Goal: Task Accomplishment & Management: Use online tool/utility

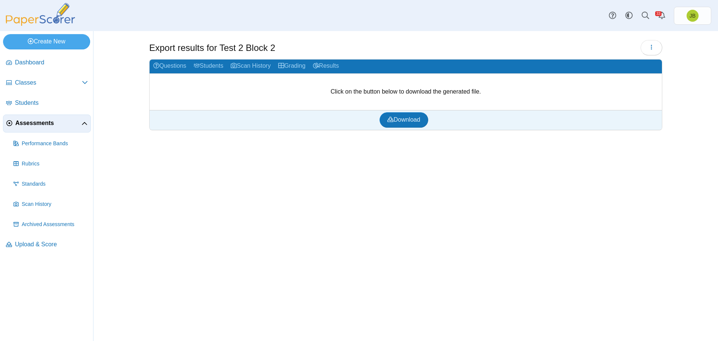
click at [48, 121] on span "Assessments" at bounding box center [48, 123] width 66 height 8
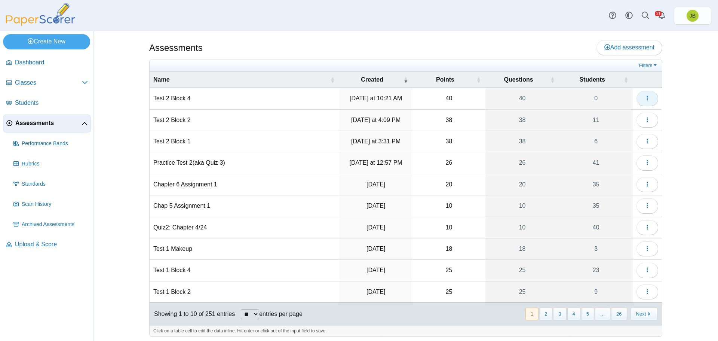
click at [647, 96] on icon "button" at bounding box center [648, 98] width 6 height 6
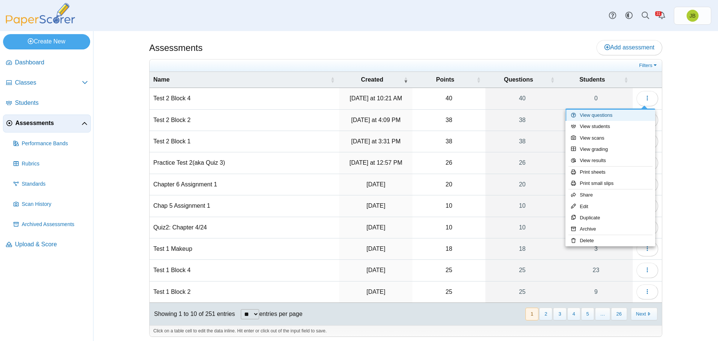
click at [615, 117] on link "View questions" at bounding box center [611, 115] width 90 height 11
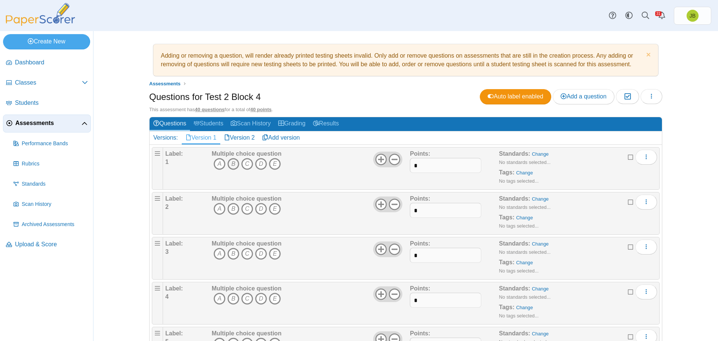
click at [228, 161] on icon "B" at bounding box center [234, 164] width 12 height 12
click at [246, 207] on icon "C" at bounding box center [247, 209] width 12 height 12
click at [220, 253] on icon "A" at bounding box center [220, 254] width 12 height 12
click at [231, 299] on icon "B" at bounding box center [234, 299] width 12 height 12
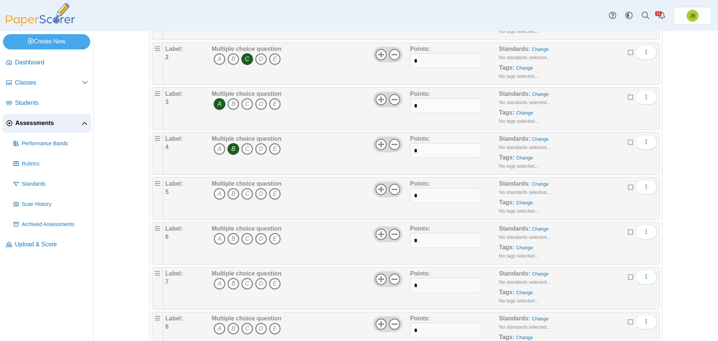
scroll to position [225, 0]
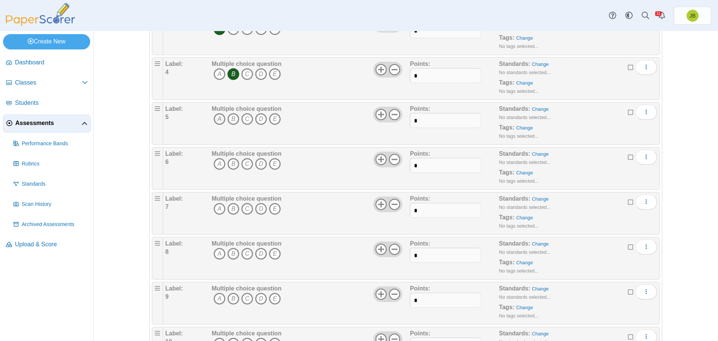
click at [215, 118] on icon "A" at bounding box center [220, 119] width 12 height 12
click at [232, 164] on icon "B" at bounding box center [234, 164] width 12 height 12
click at [243, 211] on icon "C" at bounding box center [247, 209] width 12 height 12
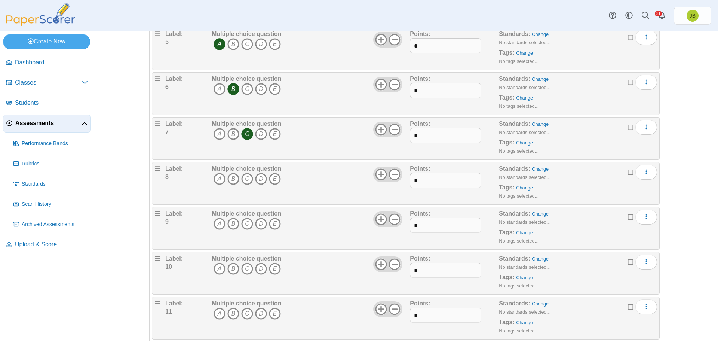
scroll to position [337, 0]
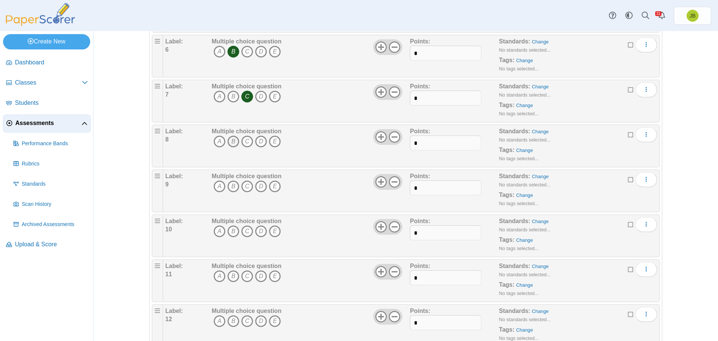
click at [229, 140] on icon "B" at bounding box center [234, 141] width 12 height 12
click at [219, 184] on icon "A" at bounding box center [220, 186] width 12 height 12
click at [231, 230] on icon "B" at bounding box center [234, 231] width 12 height 12
click at [230, 275] on icon "B" at bounding box center [234, 276] width 12 height 12
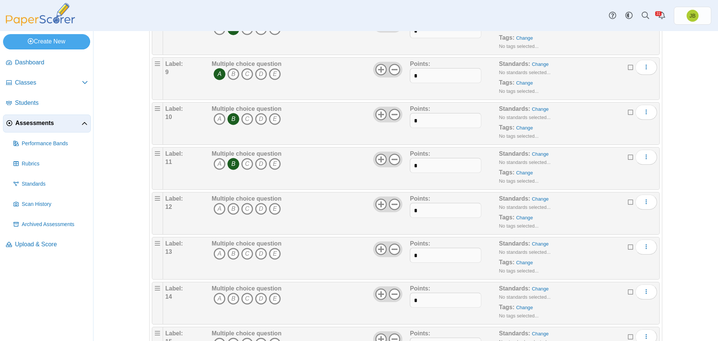
scroll to position [486, 0]
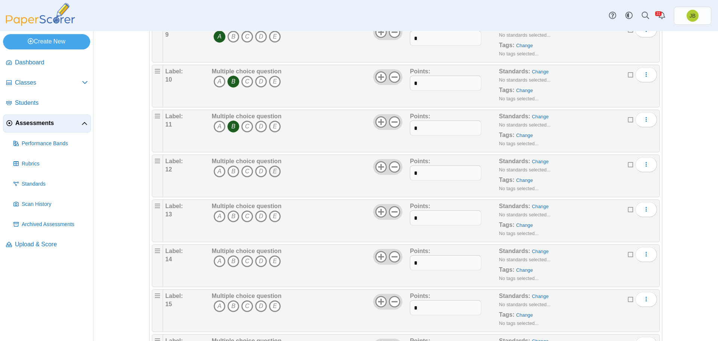
click at [271, 171] on icon "E" at bounding box center [275, 171] width 12 height 12
click at [231, 217] on icon "B" at bounding box center [234, 216] width 12 height 12
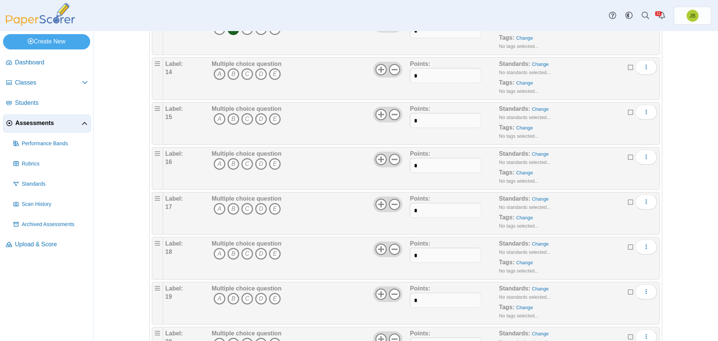
click at [216, 76] on icon "A" at bounding box center [220, 74] width 12 height 12
click at [257, 120] on icon "D" at bounding box center [261, 119] width 12 height 12
click at [233, 163] on icon "B" at bounding box center [234, 164] width 12 height 12
click at [231, 209] on icon "B" at bounding box center [234, 209] width 12 height 12
drag, startPoint x: 229, startPoint y: 252, endPoint x: 229, endPoint y: 257, distance: 4.9
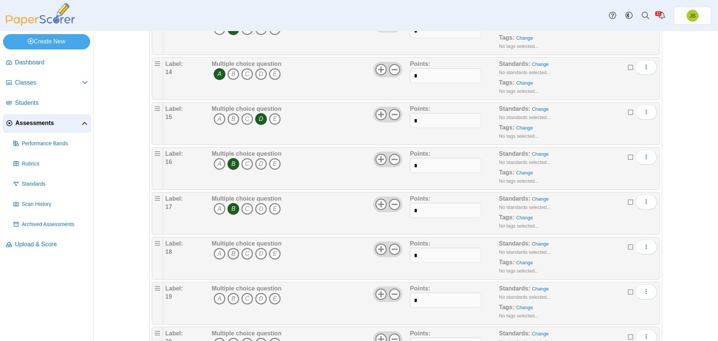
click at [229, 252] on icon "B" at bounding box center [234, 254] width 12 height 12
click at [247, 301] on icon "C" at bounding box center [247, 299] width 12 height 12
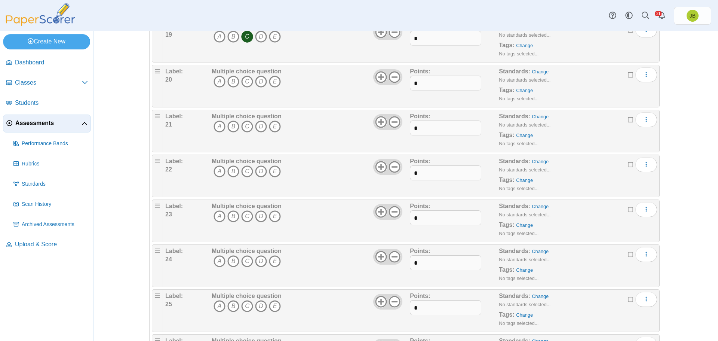
scroll to position [973, 0]
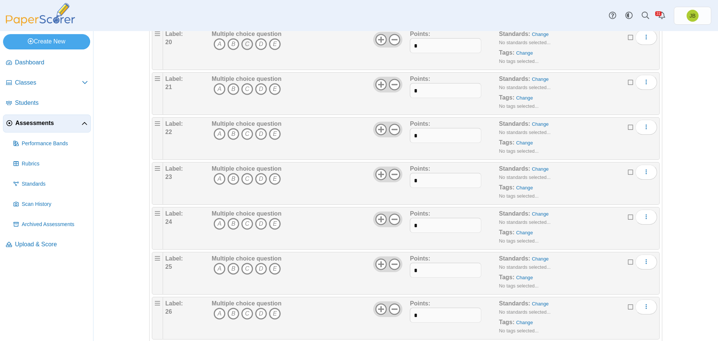
click at [245, 46] on icon "C" at bounding box center [247, 44] width 12 height 12
drag, startPoint x: 216, startPoint y: 91, endPoint x: 226, endPoint y: 117, distance: 28.0
click at [216, 91] on icon "A" at bounding box center [220, 89] width 12 height 12
click at [231, 136] on icon "B" at bounding box center [234, 134] width 12 height 12
click at [257, 181] on icon "D" at bounding box center [261, 179] width 12 height 12
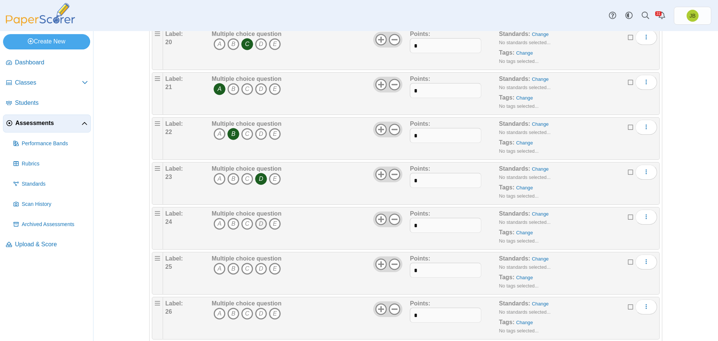
click at [261, 223] on icon "D" at bounding box center [261, 224] width 12 height 12
click at [259, 269] on icon "D" at bounding box center [261, 269] width 12 height 12
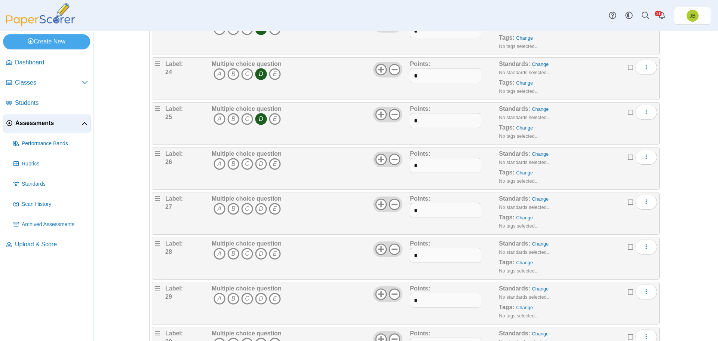
scroll to position [1160, 0]
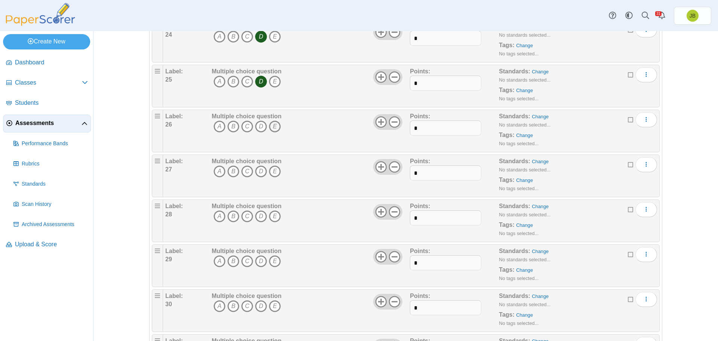
click at [273, 128] on icon "E" at bounding box center [275, 126] width 12 height 12
click at [217, 170] on icon "A" at bounding box center [220, 171] width 12 height 12
click at [259, 216] on icon "D" at bounding box center [261, 216] width 12 height 12
click at [259, 261] on icon "D" at bounding box center [261, 261] width 12 height 12
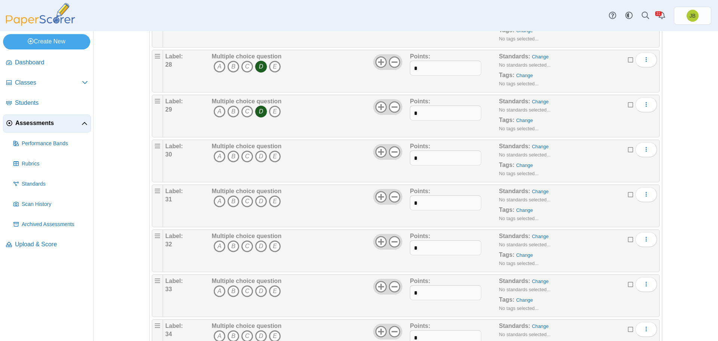
scroll to position [1347, 0]
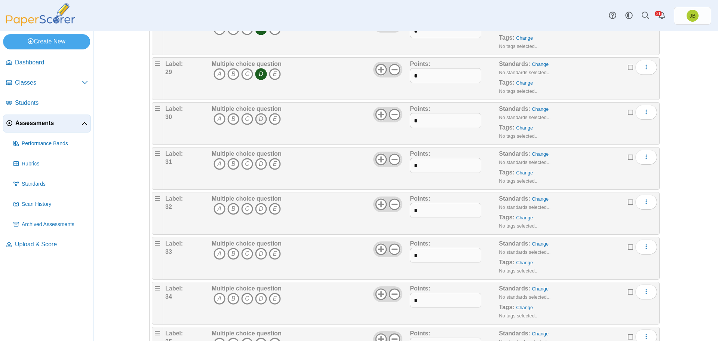
click at [259, 117] on icon "D" at bounding box center [261, 119] width 12 height 12
click at [232, 163] on icon "B" at bounding box center [234, 164] width 12 height 12
click at [232, 207] on icon "B" at bounding box center [234, 209] width 12 height 12
click at [217, 254] on icon "A" at bounding box center [220, 254] width 12 height 12
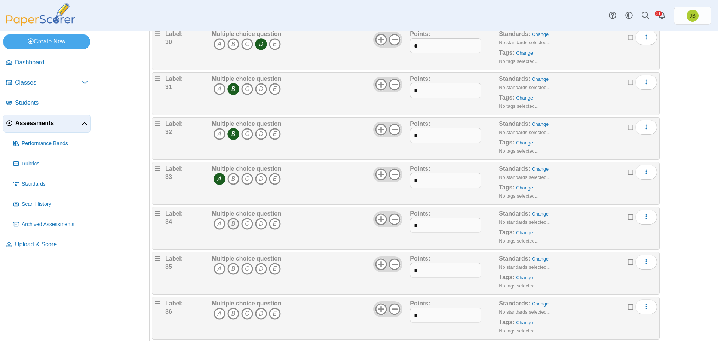
click at [231, 227] on icon "B" at bounding box center [234, 224] width 12 height 12
click at [269, 269] on icon "E" at bounding box center [275, 269] width 12 height 12
drag, startPoint x: 222, startPoint y: 312, endPoint x: 229, endPoint y: 312, distance: 6.7
click at [228, 315] on span "A B C D E" at bounding box center [247, 315] width 70 height 14
click at [214, 313] on icon "A" at bounding box center [220, 314] width 12 height 12
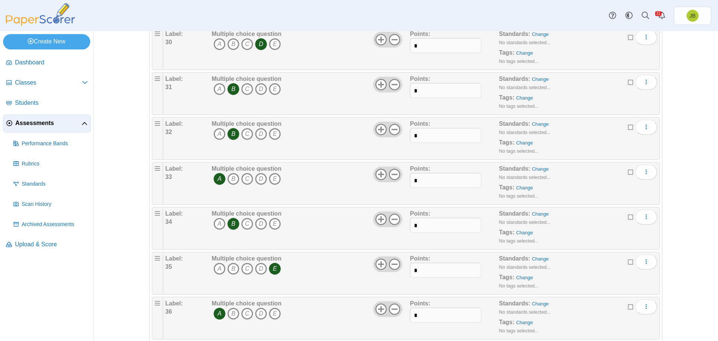
scroll to position [1534, 0]
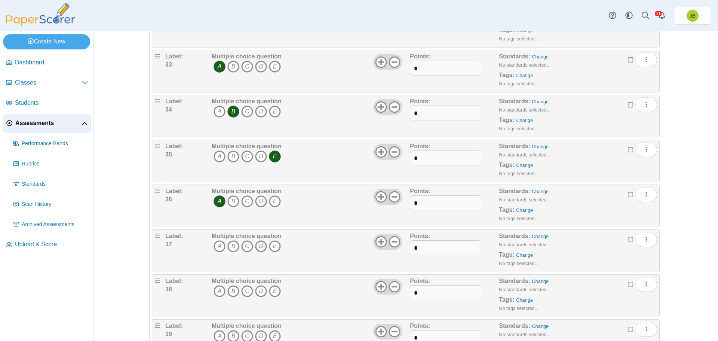
click at [260, 245] on icon "D" at bounding box center [261, 246] width 12 height 12
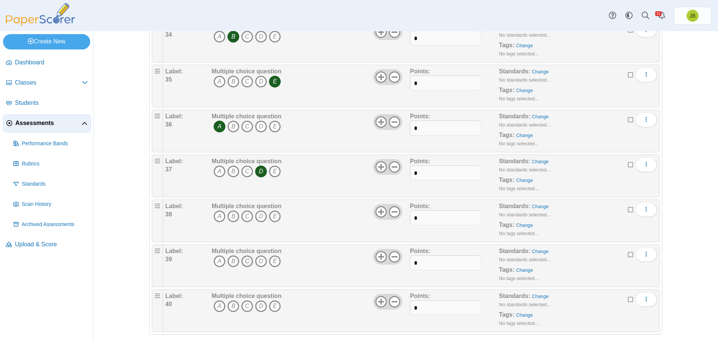
scroll to position [1617, 0]
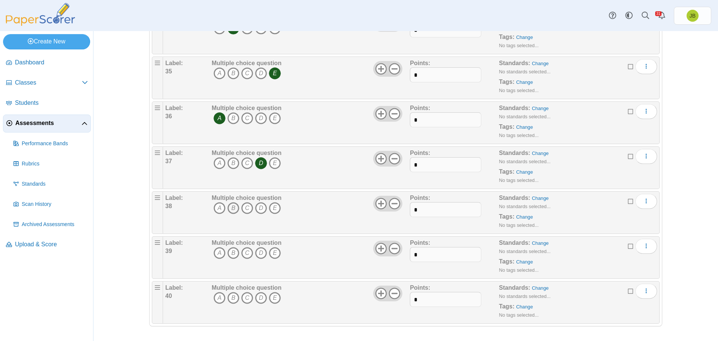
click at [232, 210] on icon "B" at bounding box center [234, 208] width 12 height 12
click at [234, 252] on icon "B" at bounding box center [234, 253] width 12 height 12
click at [259, 297] on icon "D" at bounding box center [261, 298] width 12 height 12
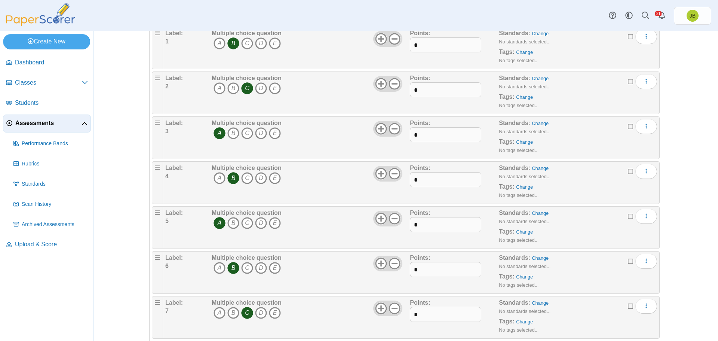
scroll to position [0, 0]
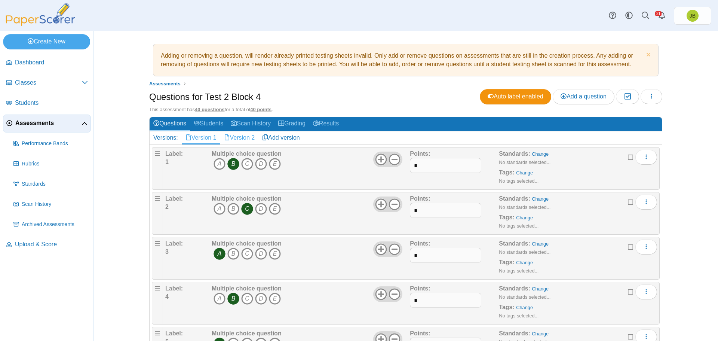
click at [235, 139] on link "Version 2" at bounding box center [239, 137] width 39 height 13
click at [273, 164] on icon "E" at bounding box center [275, 164] width 12 height 12
click at [260, 207] on icon "D" at bounding box center [261, 209] width 12 height 12
click at [242, 253] on icon "C" at bounding box center [247, 254] width 12 height 12
drag, startPoint x: 273, startPoint y: 296, endPoint x: 278, endPoint y: 296, distance: 4.5
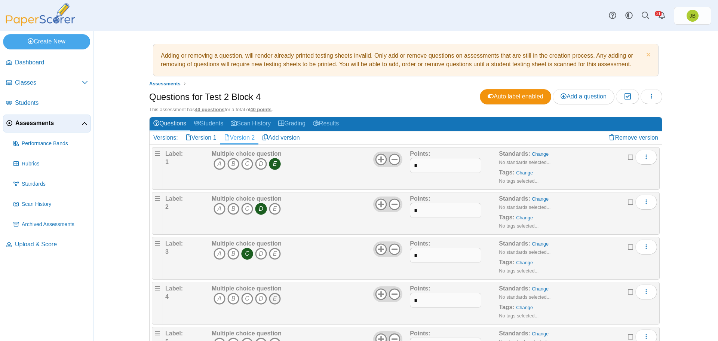
click at [274, 296] on icon "E" at bounding box center [275, 299] width 12 height 12
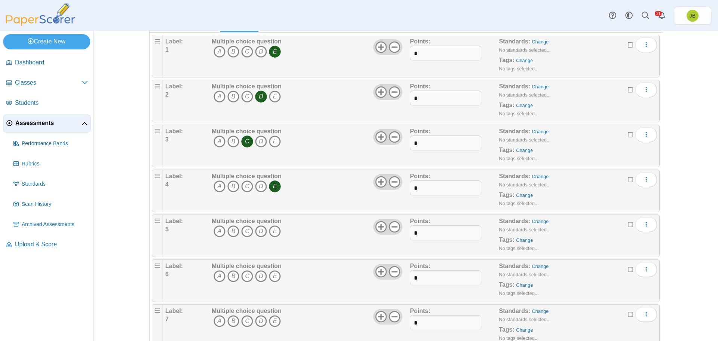
scroll to position [187, 0]
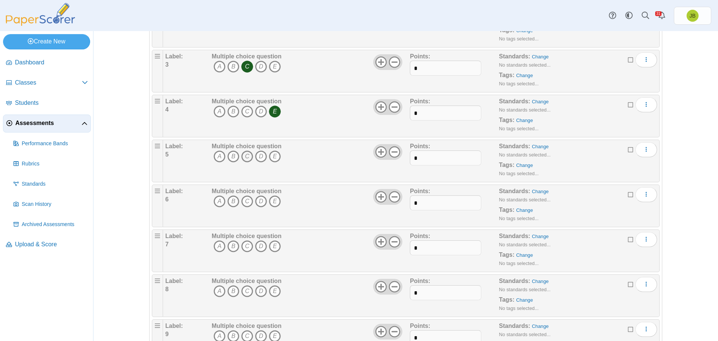
click at [243, 158] on icon "C" at bounding box center [247, 156] width 12 height 12
click at [259, 204] on icon "D" at bounding box center [261, 201] width 12 height 12
click at [246, 245] on icon "C" at bounding box center [247, 246] width 12 height 12
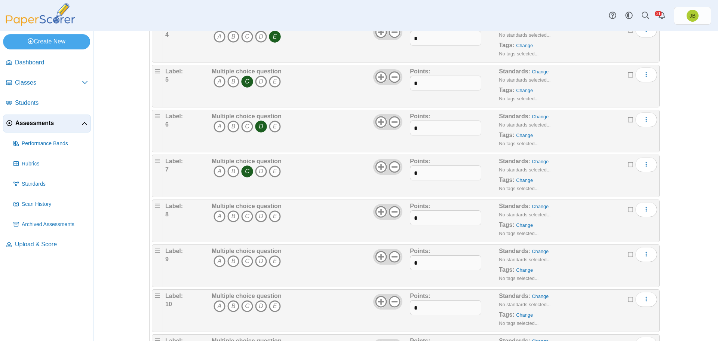
scroll to position [299, 0]
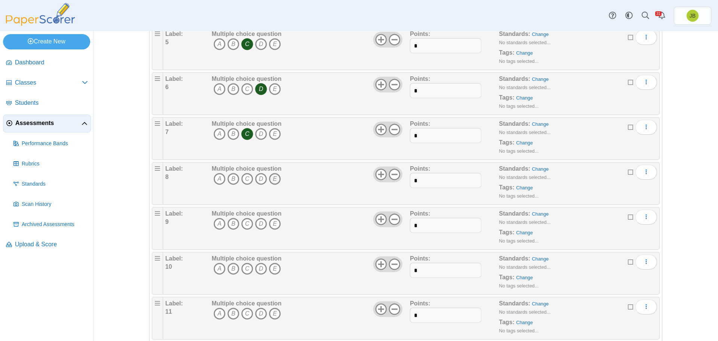
click at [274, 179] on icon "E" at bounding box center [275, 179] width 12 height 12
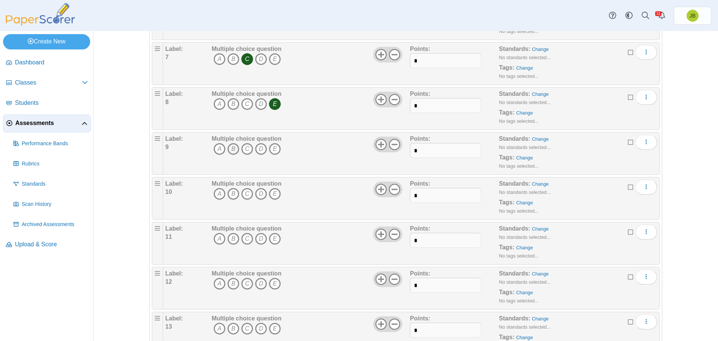
click at [231, 149] on icon "B" at bounding box center [234, 149] width 12 height 12
click at [232, 193] on icon "B" at bounding box center [234, 194] width 12 height 12
click at [232, 237] on icon "B" at bounding box center [234, 239] width 12 height 12
click at [214, 284] on icon "A" at bounding box center [220, 284] width 12 height 12
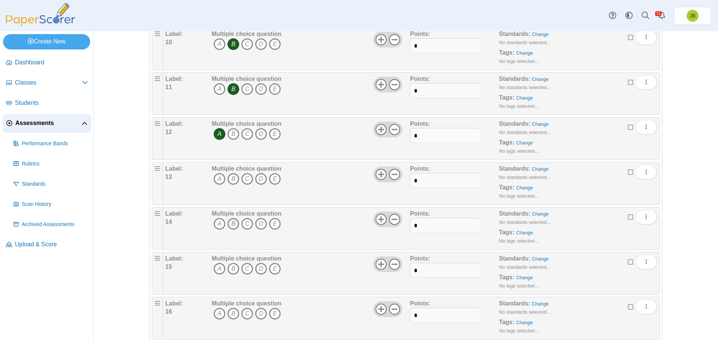
scroll to position [561, 0]
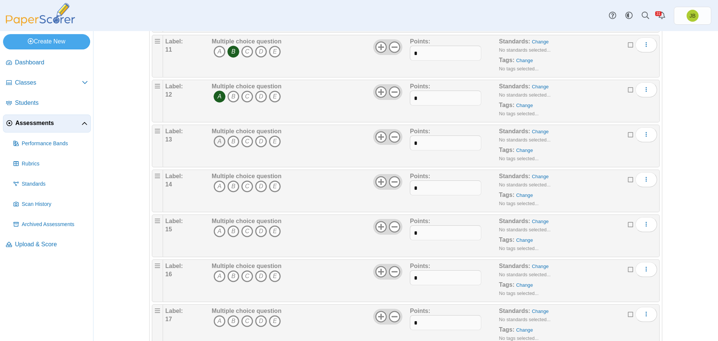
click at [216, 143] on icon "A" at bounding box center [220, 141] width 12 height 12
click at [228, 188] on icon "B" at bounding box center [234, 186] width 12 height 12
drag, startPoint x: 247, startPoint y: 232, endPoint x: 227, endPoint y: 251, distance: 27.8
click at [247, 232] on icon "C" at bounding box center [247, 231] width 12 height 12
click at [218, 278] on icon "A" at bounding box center [220, 276] width 12 height 12
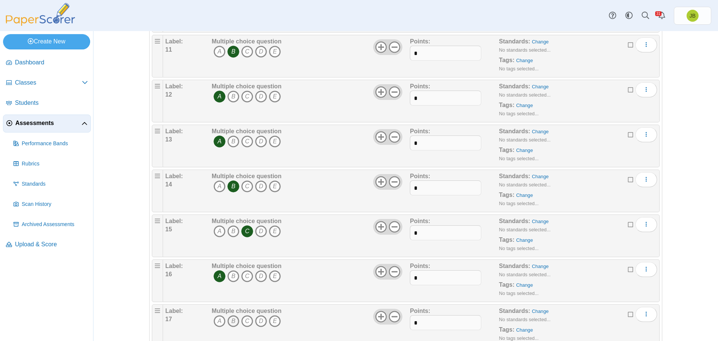
click at [231, 319] on icon "B" at bounding box center [234, 321] width 12 height 12
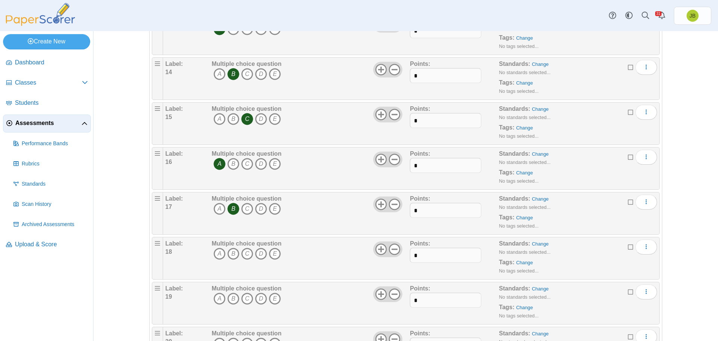
scroll to position [711, 0]
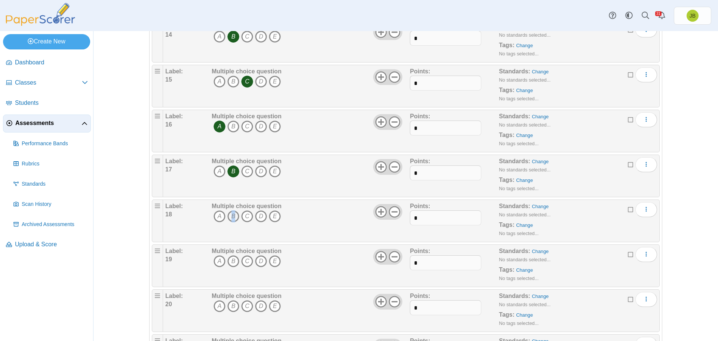
click at [231, 216] on icon "B" at bounding box center [234, 216] width 12 height 12
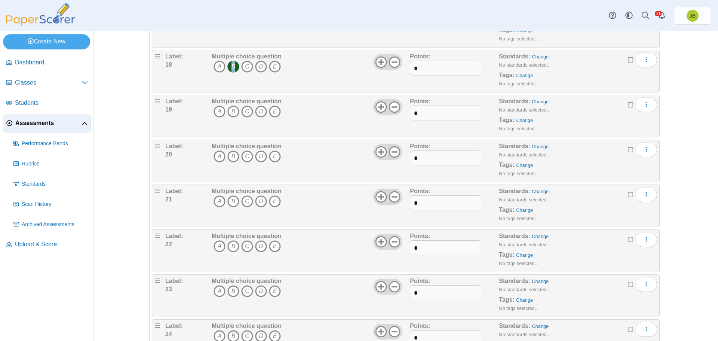
scroll to position [898, 0]
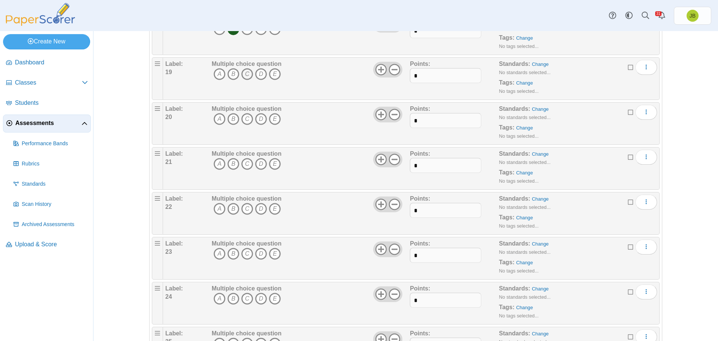
click at [246, 74] on icon "C" at bounding box center [247, 74] width 12 height 12
click at [218, 118] on icon "A" at bounding box center [220, 119] width 12 height 12
click at [231, 162] on icon "B" at bounding box center [234, 164] width 12 height 12
click at [257, 211] on icon "D" at bounding box center [261, 209] width 12 height 12
click at [261, 252] on icon "D" at bounding box center [261, 254] width 12 height 12
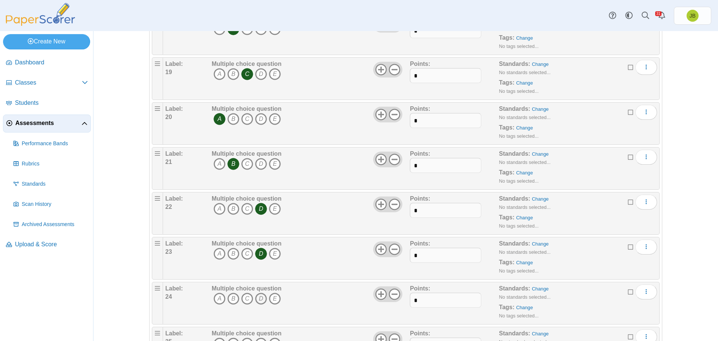
click at [258, 299] on icon "D" at bounding box center [261, 299] width 12 height 12
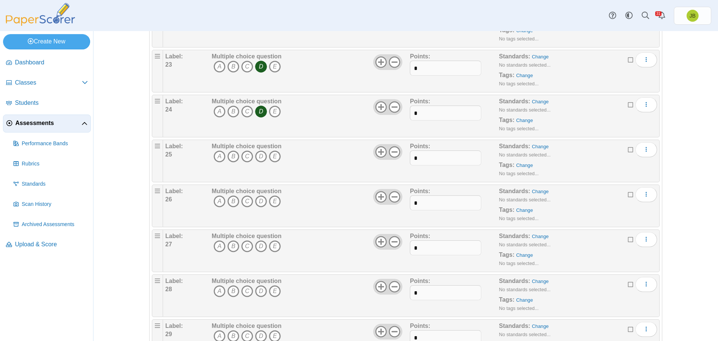
scroll to position [1123, 0]
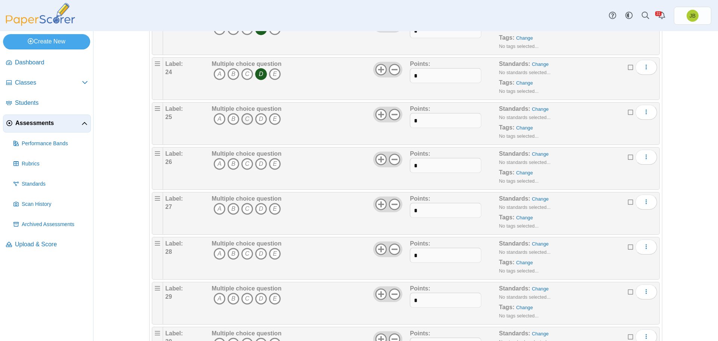
click at [245, 118] on icon "C" at bounding box center [247, 119] width 12 height 12
click at [243, 164] on icon "C" at bounding box center [247, 164] width 12 height 12
drag, startPoint x: 260, startPoint y: 211, endPoint x: 259, endPoint y: 232, distance: 21.4
click at [260, 211] on icon "D" at bounding box center [261, 209] width 12 height 12
click at [260, 255] on icon "D" at bounding box center [261, 254] width 12 height 12
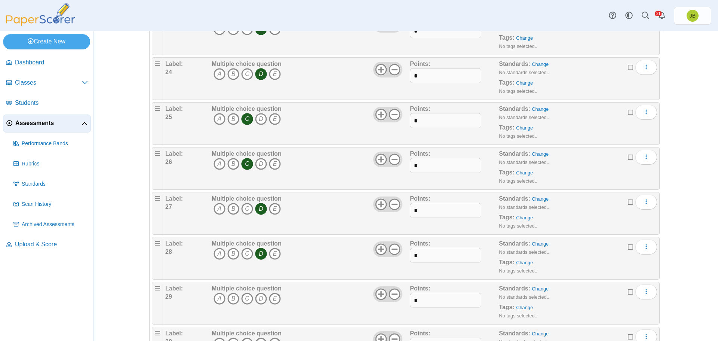
drag, startPoint x: 242, startPoint y: 297, endPoint x: 251, endPoint y: 300, distance: 9.6
click at [242, 297] on icon "C" at bounding box center [247, 299] width 12 height 12
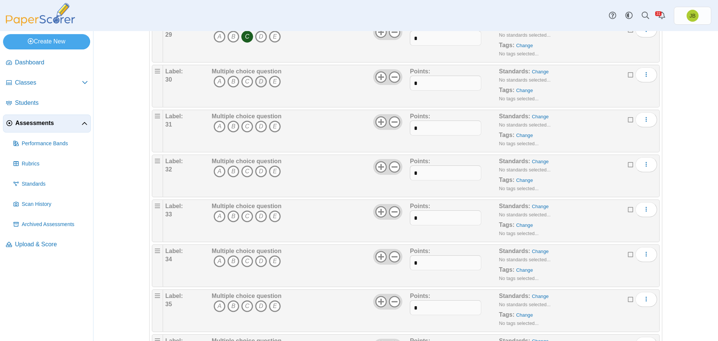
click at [259, 83] on icon "D" at bounding box center [261, 82] width 12 height 12
click at [234, 125] on icon "B" at bounding box center [234, 126] width 12 height 12
drag, startPoint x: 232, startPoint y: 169, endPoint x: 231, endPoint y: 183, distance: 14.0
click at [232, 169] on icon "B" at bounding box center [234, 171] width 12 height 12
click at [216, 213] on icon "A" at bounding box center [220, 216] width 12 height 12
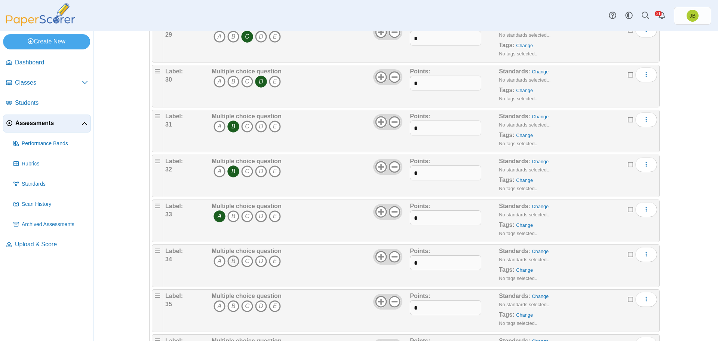
click at [232, 259] on icon "B" at bounding box center [234, 261] width 12 height 12
click at [245, 305] on icon "C" at bounding box center [247, 306] width 12 height 12
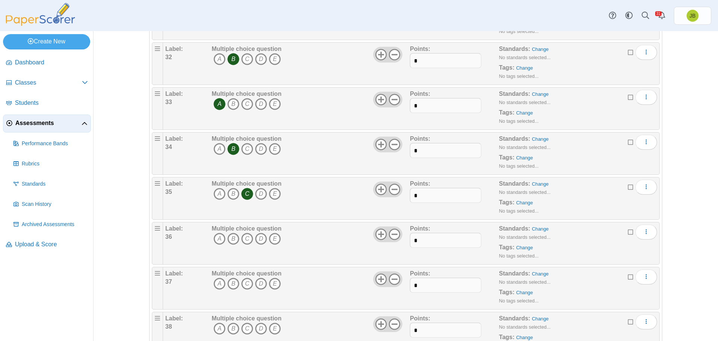
scroll to position [1572, 0]
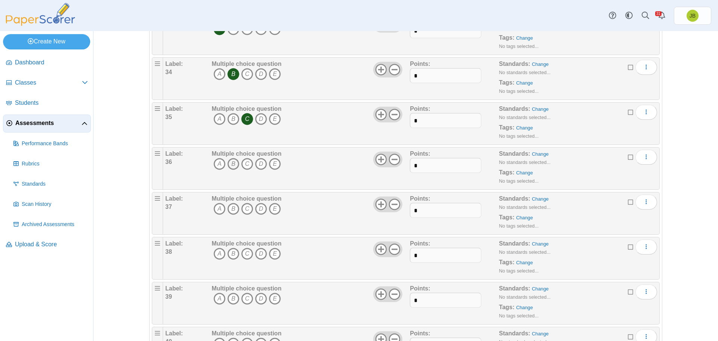
click at [232, 164] on icon "B" at bounding box center [234, 164] width 12 height 12
click at [260, 205] on icon "D" at bounding box center [261, 209] width 12 height 12
click at [233, 253] on icon "B" at bounding box center [234, 254] width 12 height 12
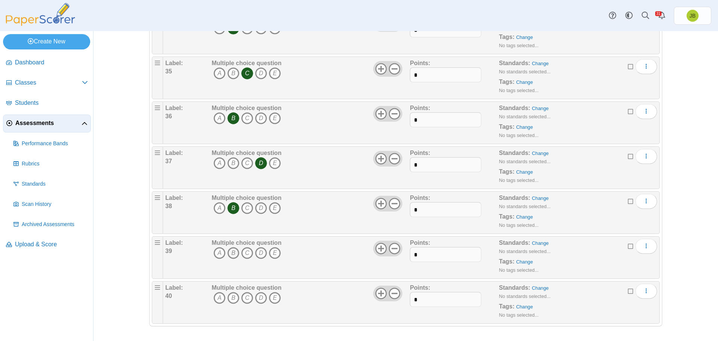
click at [232, 252] on icon "B" at bounding box center [234, 253] width 12 height 12
click at [218, 297] on icon "A" at bounding box center [220, 298] width 12 height 12
